Goal: Task Accomplishment & Management: Manage account settings

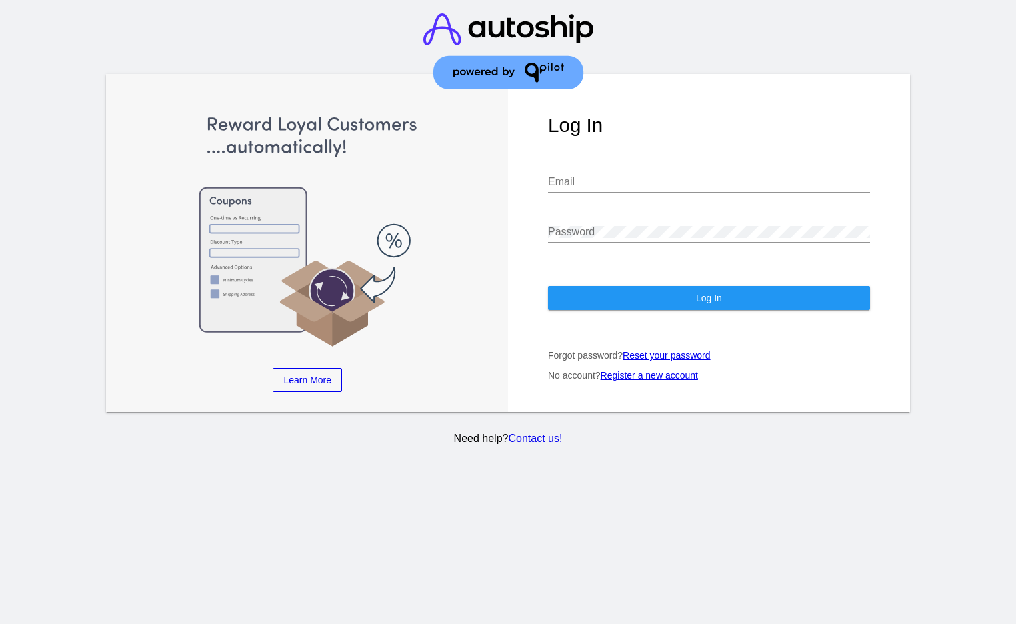
type input "[EMAIL_ADDRESS][DOMAIN_NAME]"
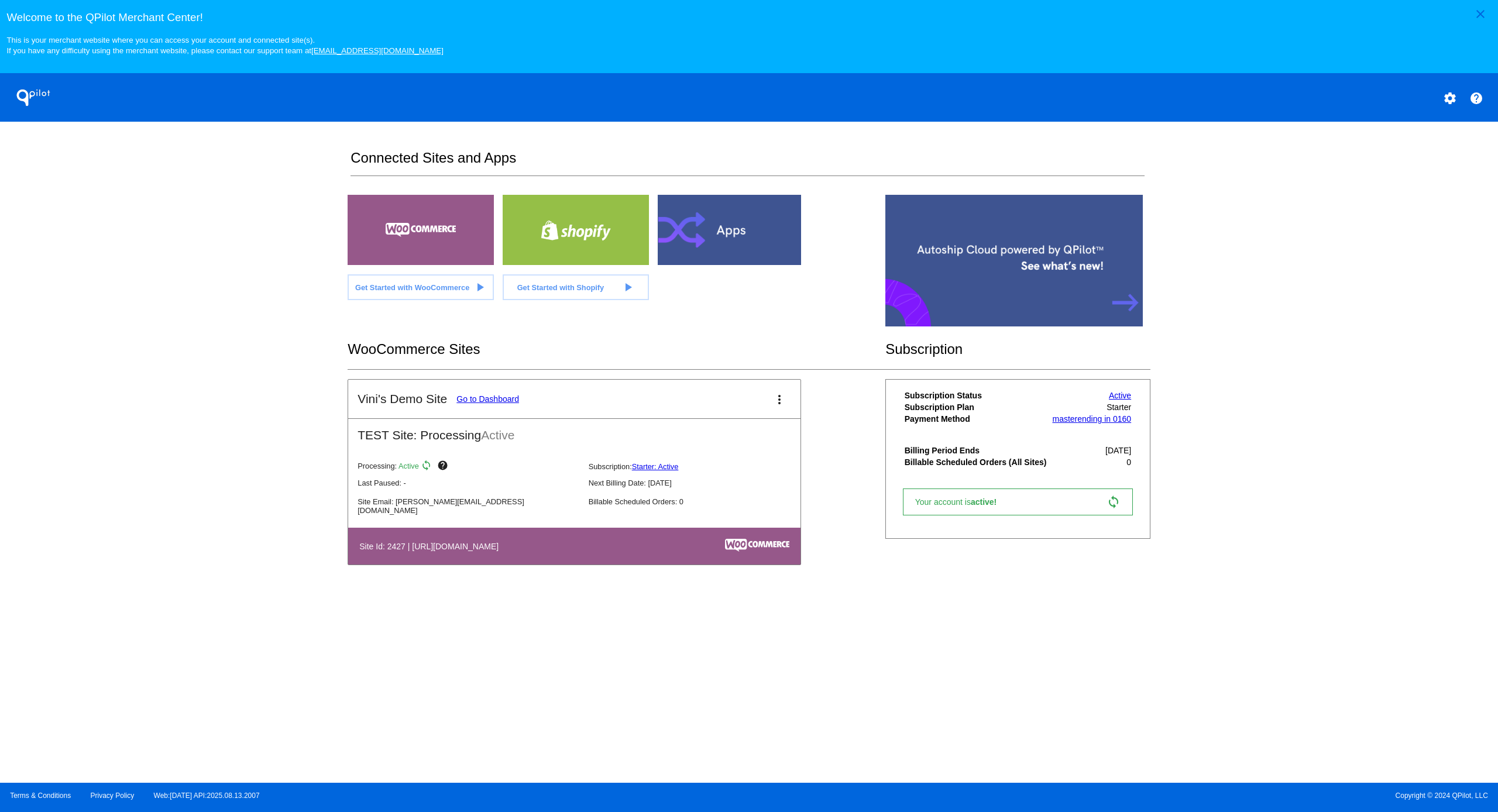
click at [480, 402] on link "Go to Dashboard" at bounding box center [487, 399] width 62 height 10
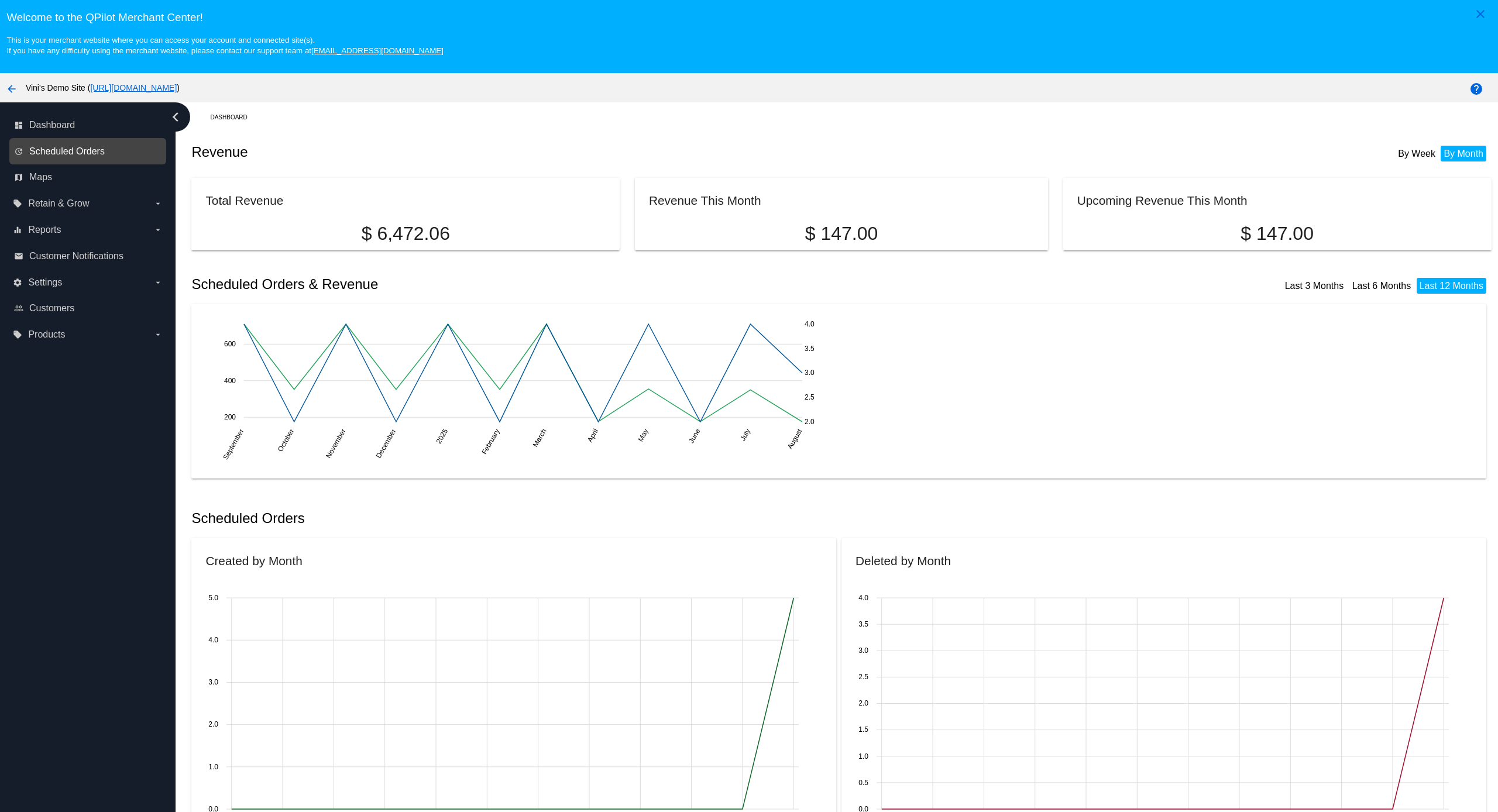
click at [68, 155] on span "Scheduled Orders" at bounding box center [67, 152] width 76 height 11
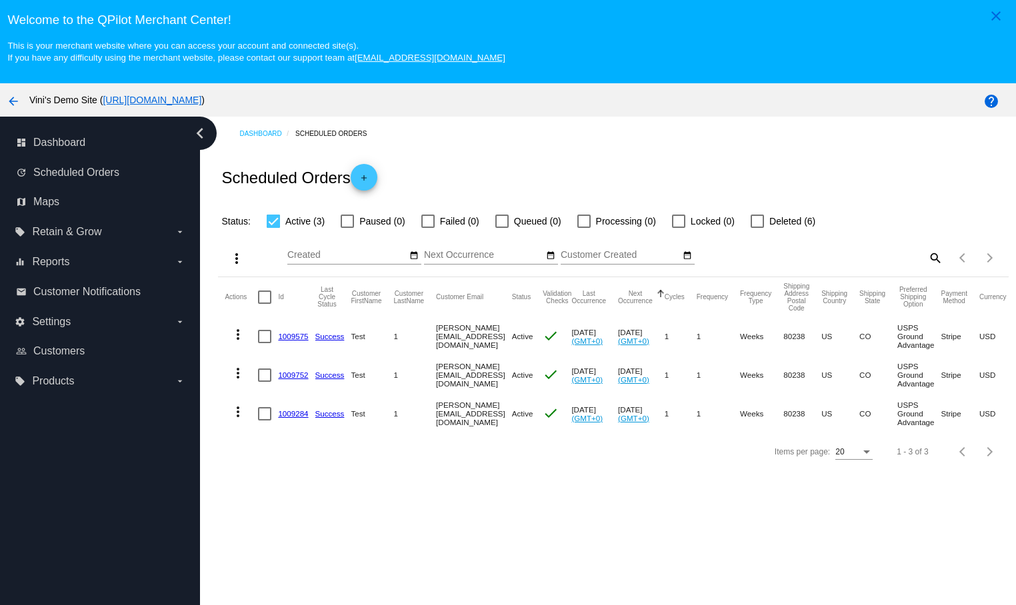
click at [699, 8] on div "Welcome to the QPilot Merchant Center! This is your merchant website where you …" at bounding box center [508, 31] width 1016 height 63
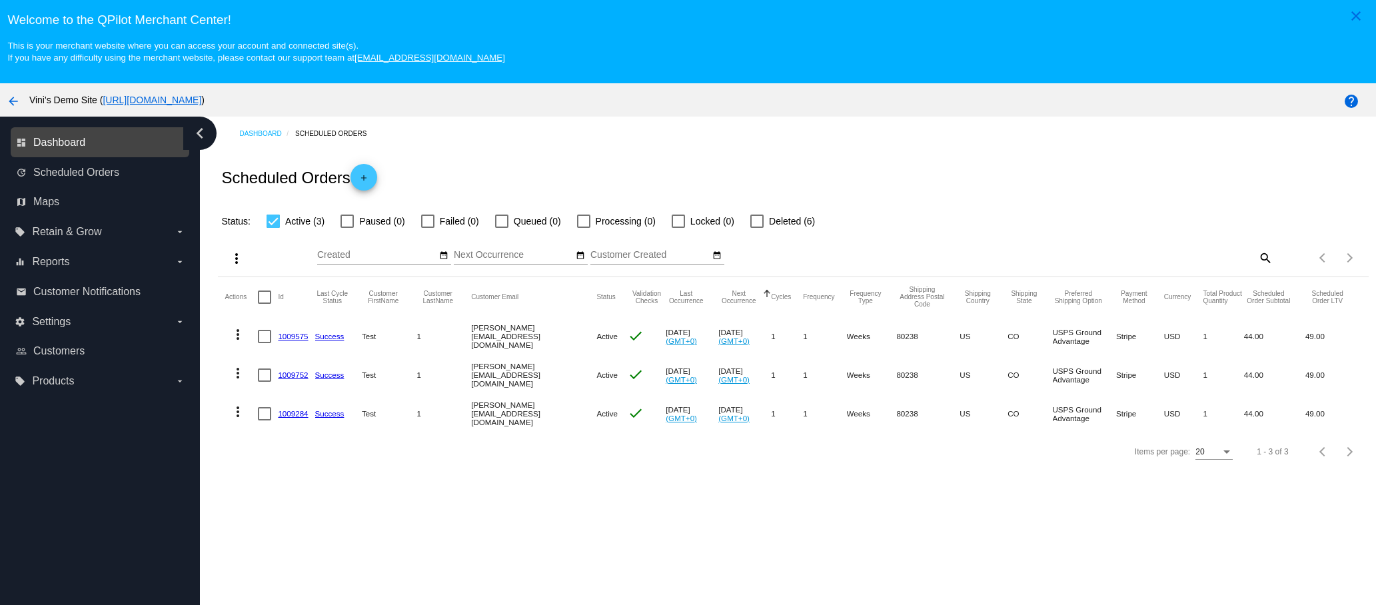
click at [75, 144] on span "Dashboard" at bounding box center [59, 143] width 52 height 12
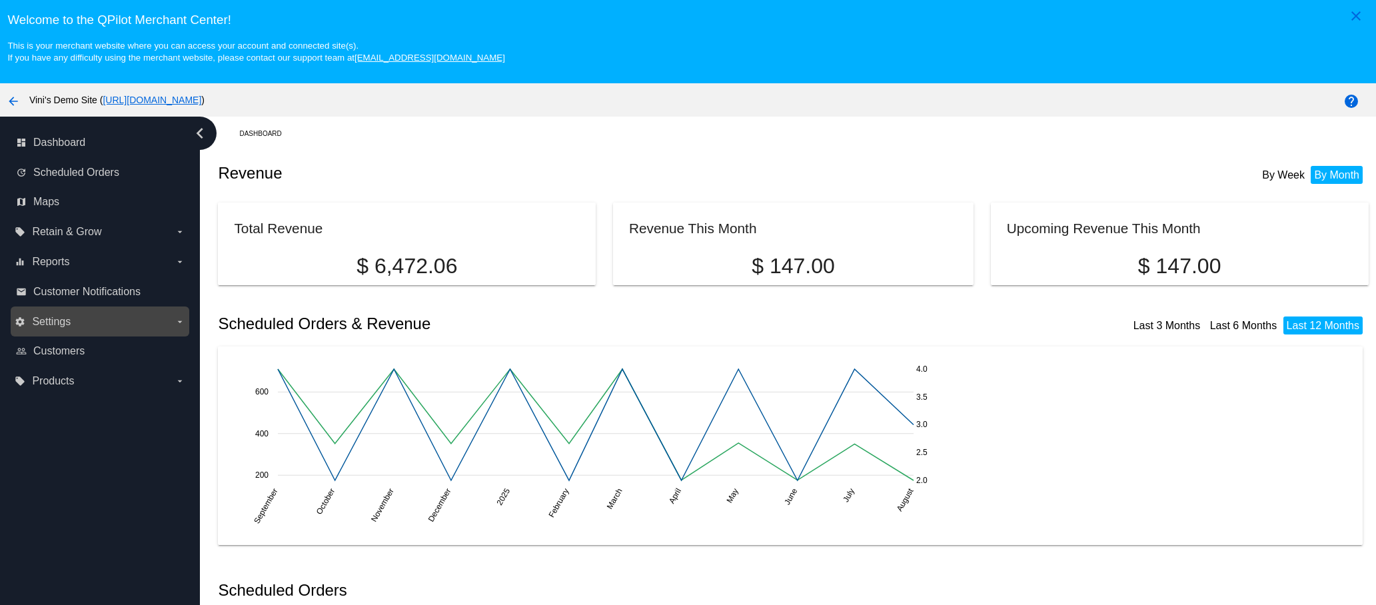
click at [82, 317] on label "settings Settings arrow_drop_down" at bounding box center [100, 321] width 170 height 21
click at [0, 0] on input "settings Settings arrow_drop_down" at bounding box center [0, 0] width 0 height 0
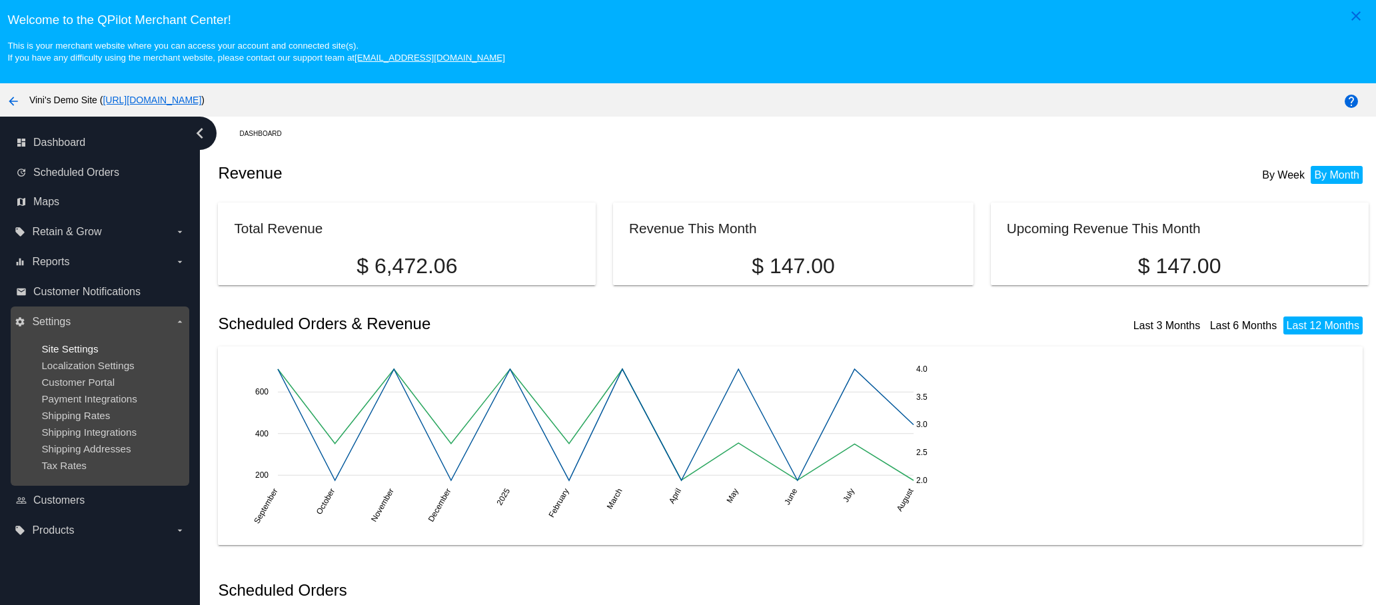
click at [93, 355] on span "Site Settings" at bounding box center [69, 348] width 57 height 11
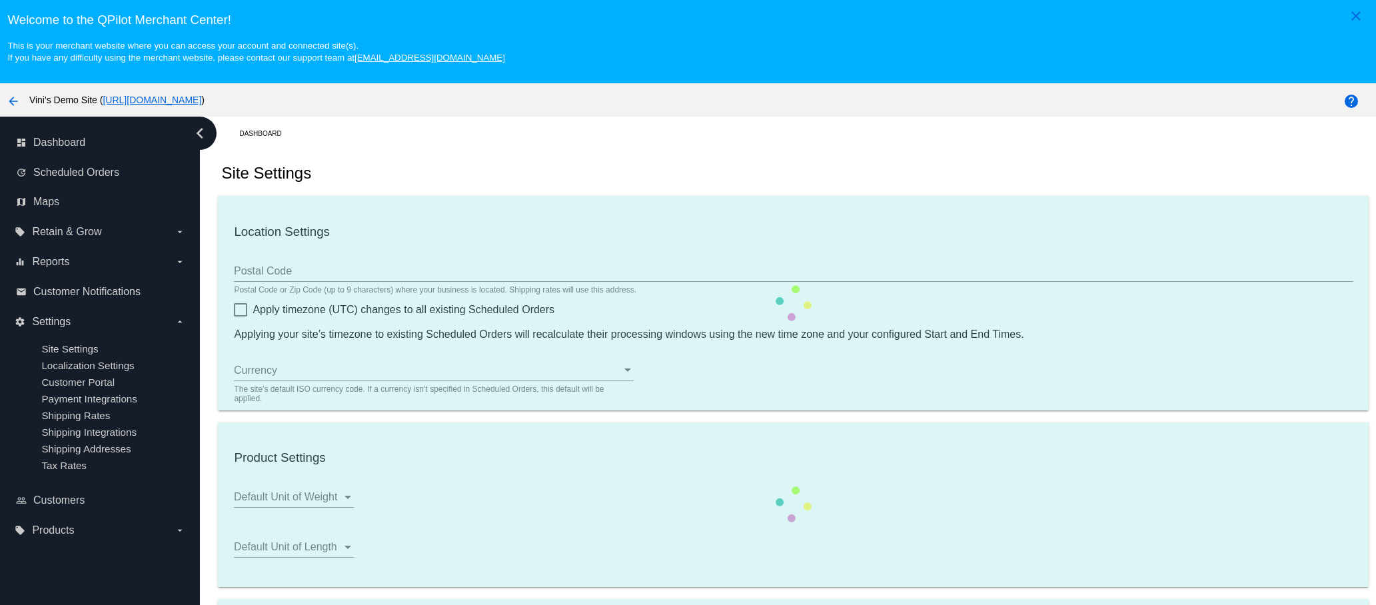
type input "00:00"
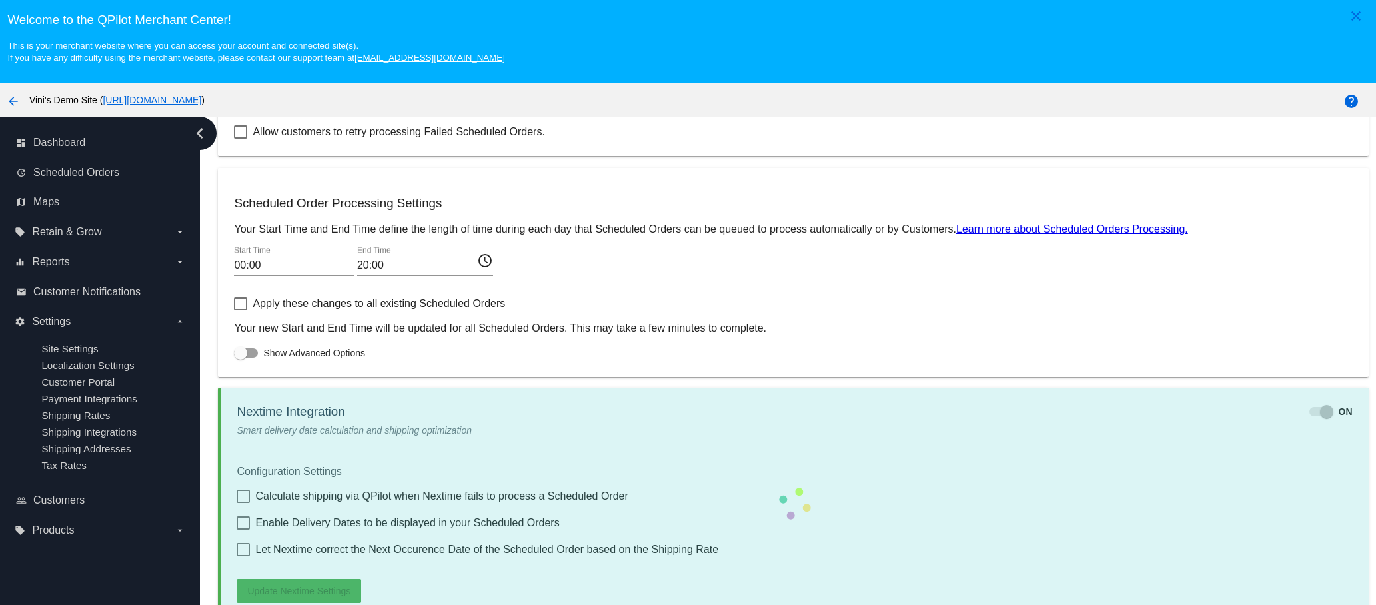
scroll to position [84, 0]
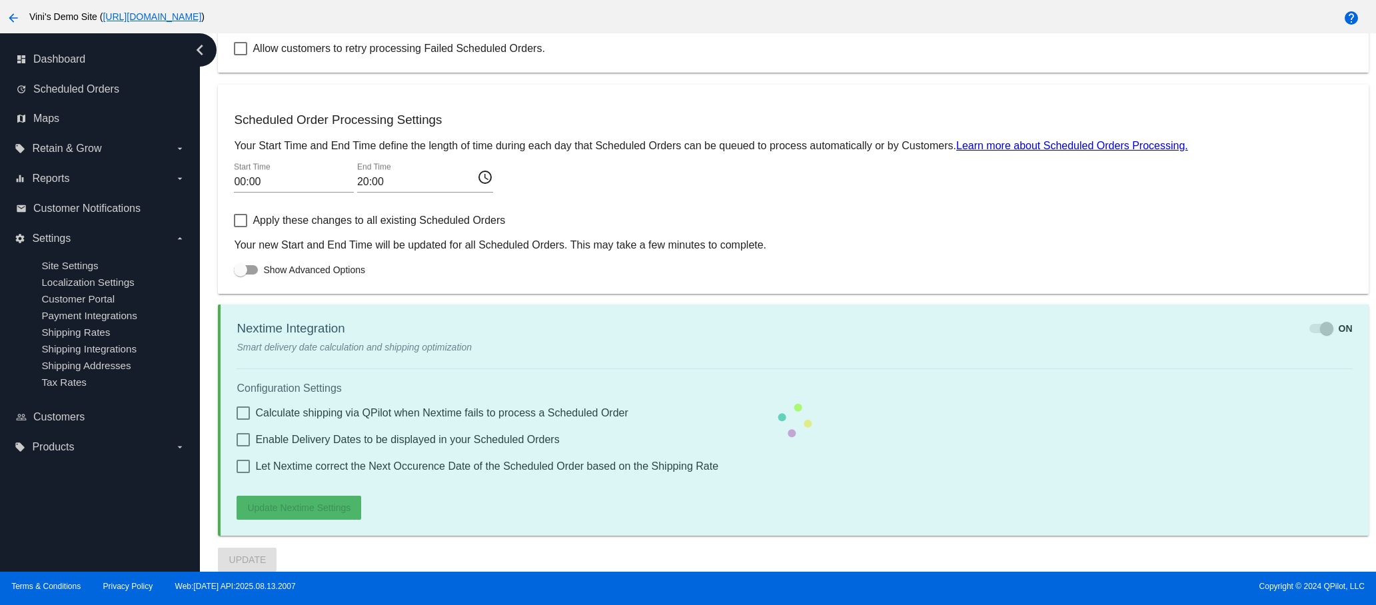
checkbox input "true"
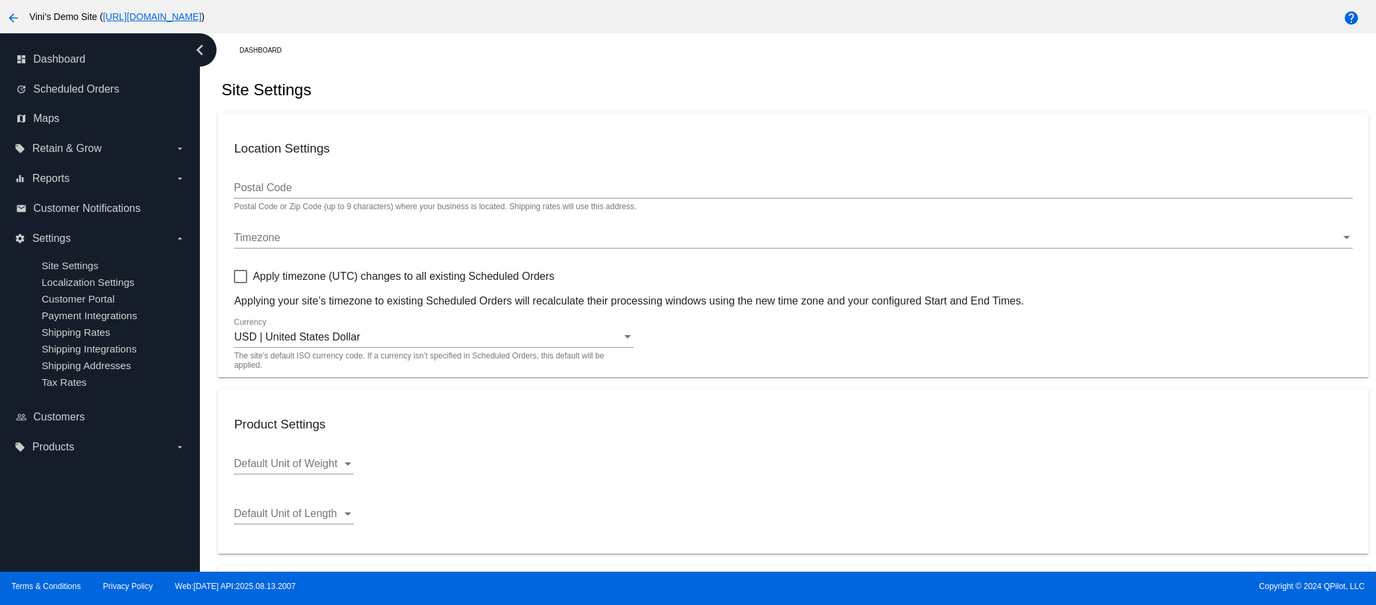
scroll to position [0, 0]
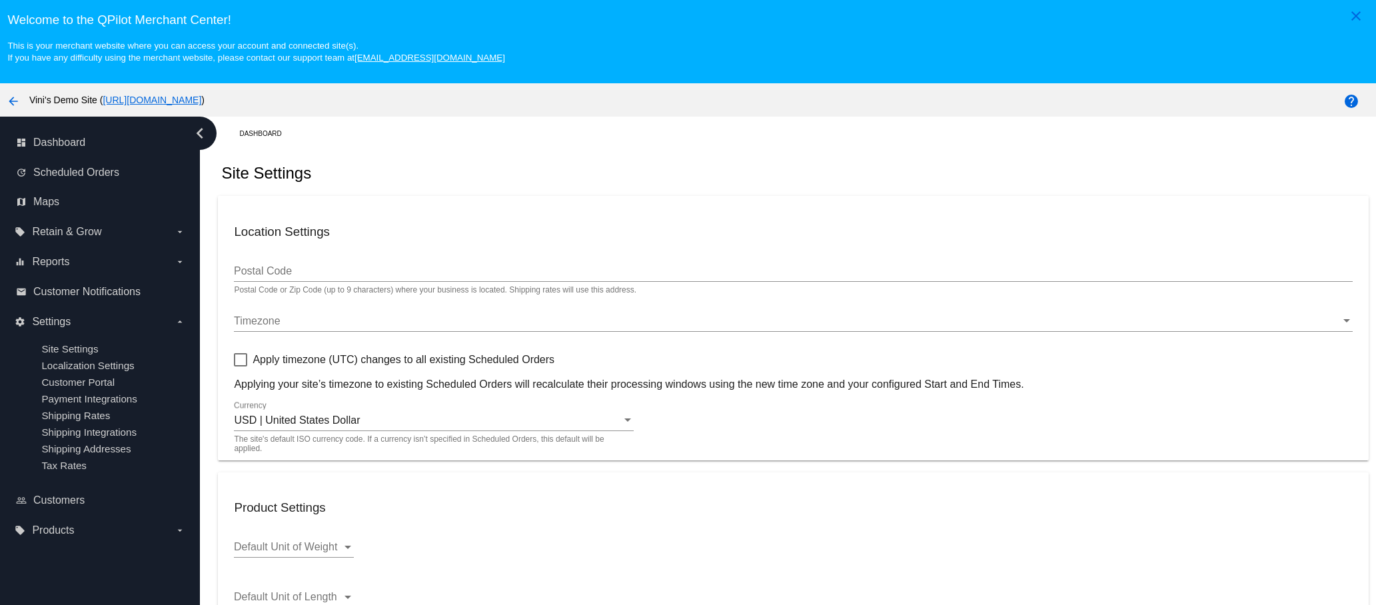
checkbox input "true"
click at [55, 145] on span "Dashboard" at bounding box center [59, 143] width 52 height 12
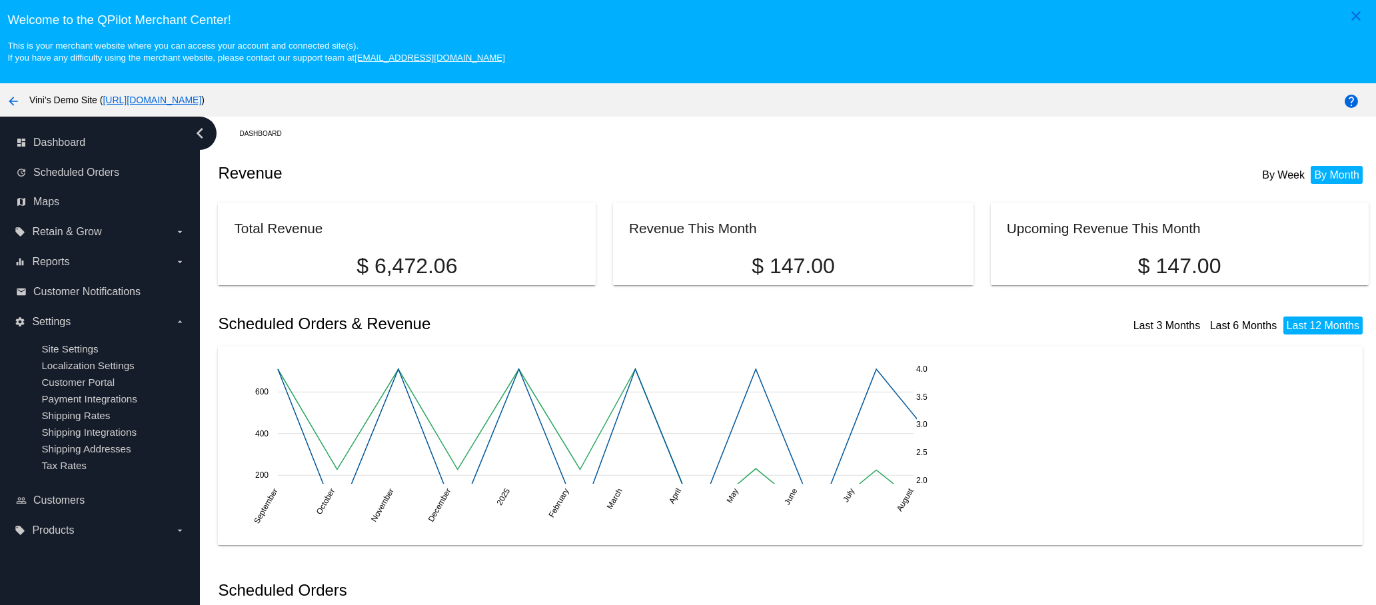
click at [15, 98] on mat-icon "arrow_back" at bounding box center [13, 101] width 16 height 16
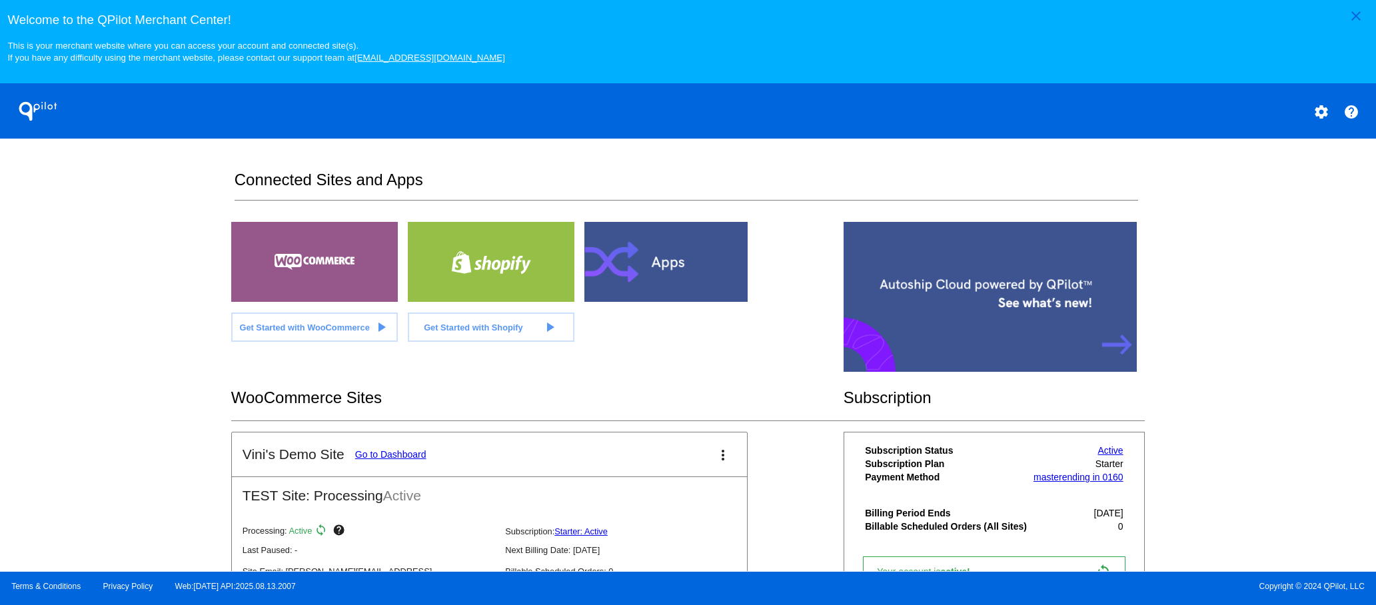
click at [1015, 371] on div "close Welcome to the [GEOGRAPHIC_DATA]! This is your merchant website where you…" at bounding box center [688, 286] width 1376 height 572
